Goal: Navigation & Orientation: Find specific page/section

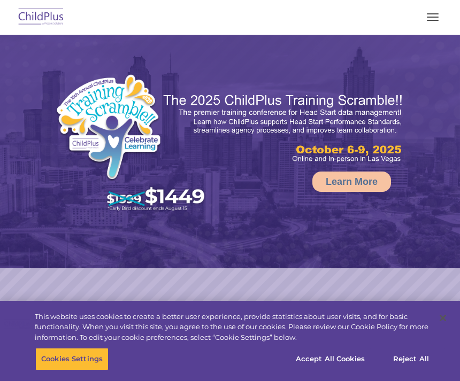
select select "MEDIUM"
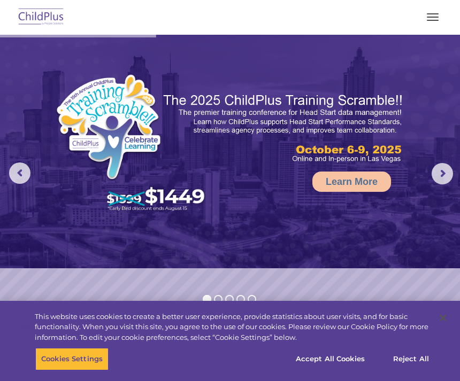
click at [434, 20] on span "button" at bounding box center [433, 20] width 12 height 1
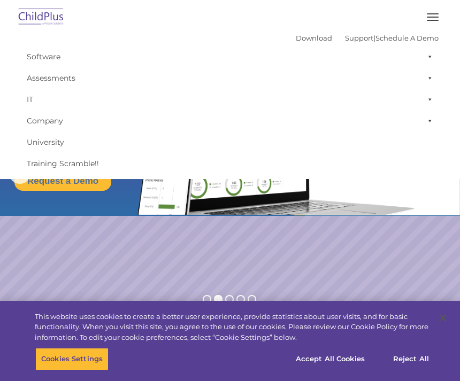
click at [432, 14] on button "button" at bounding box center [432, 17] width 22 height 17
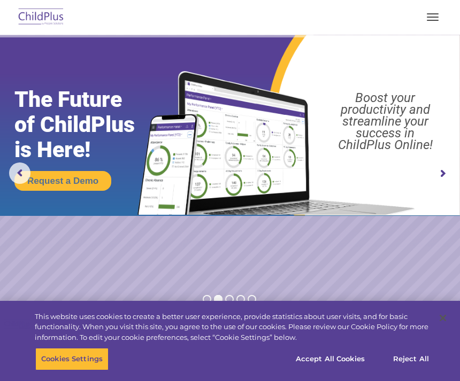
click at [30, 7] on img at bounding box center [41, 17] width 50 height 25
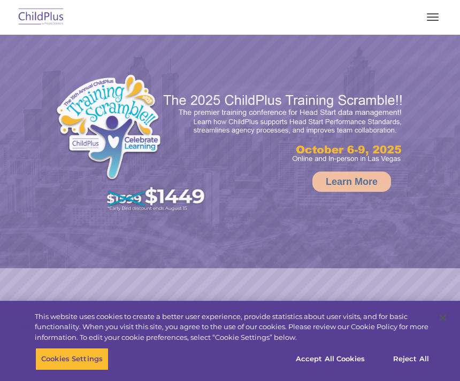
select select "MEDIUM"
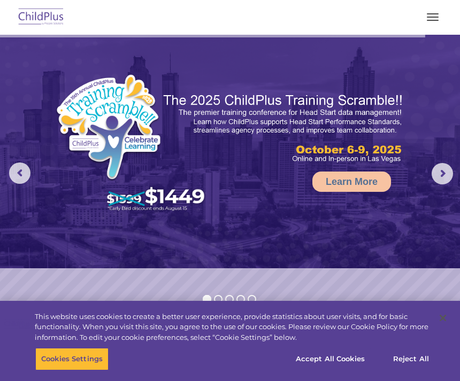
click at [432, 21] on button "button" at bounding box center [432, 17] width 22 height 17
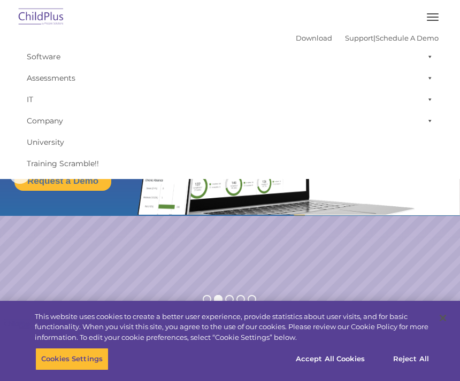
click at [43, 13] on img at bounding box center [41, 17] width 50 height 25
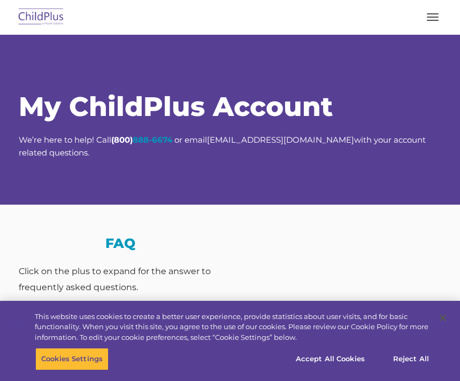
click at [429, 9] on button "button" at bounding box center [432, 17] width 22 height 17
